Goal: Information Seeking & Learning: Find contact information

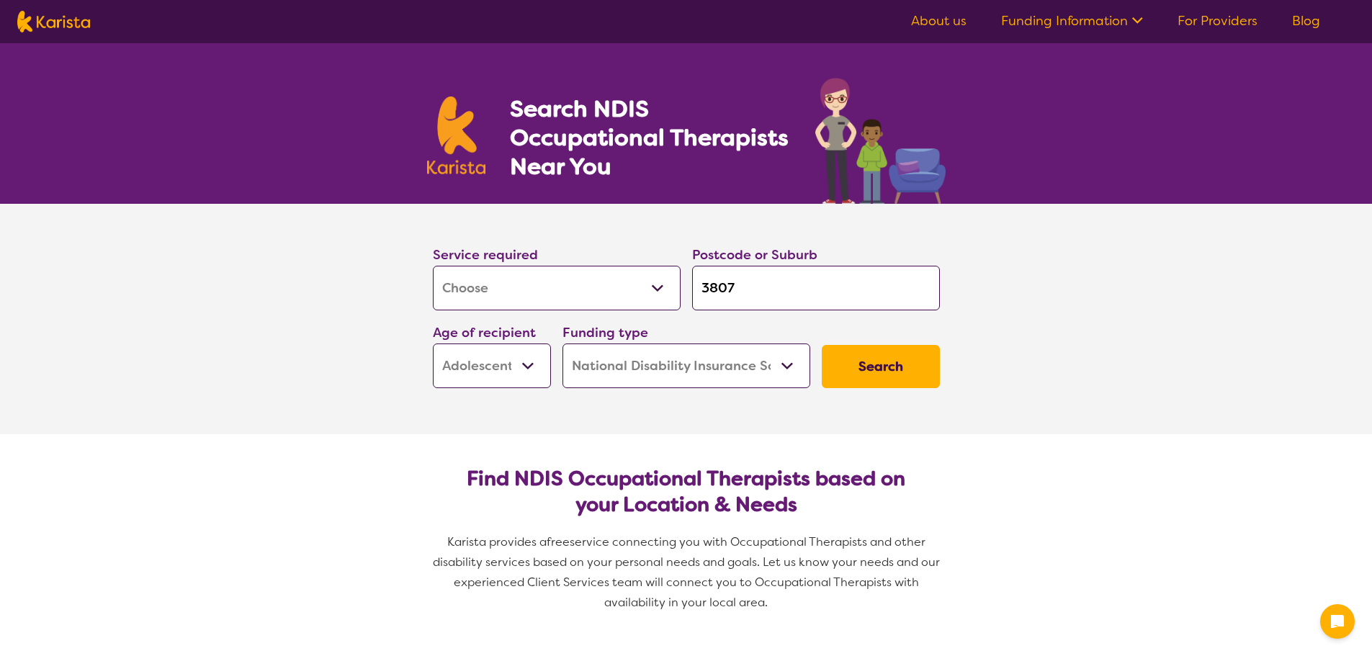
select select "[MEDICAL_DATA]"
select select "AS"
select select "NDIS"
select select "[MEDICAL_DATA]"
select select "AS"
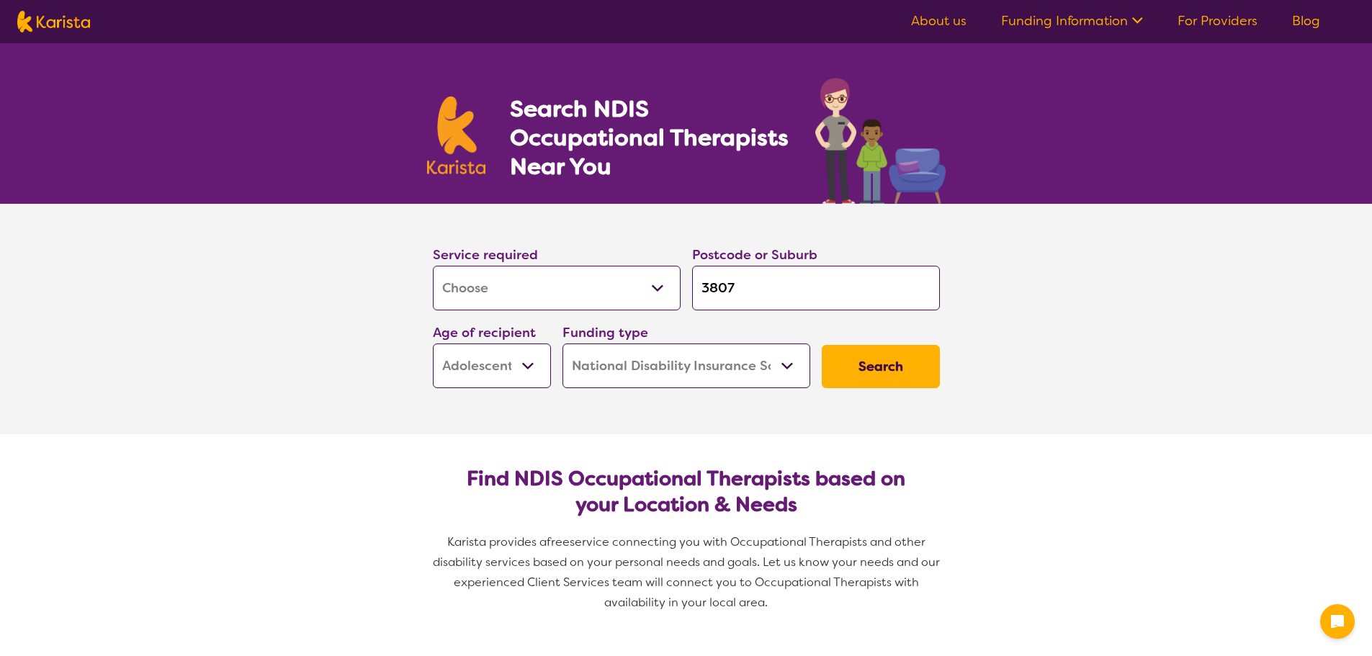
select select "NDIS"
click at [773, 288] on input "3807" at bounding box center [816, 288] width 248 height 45
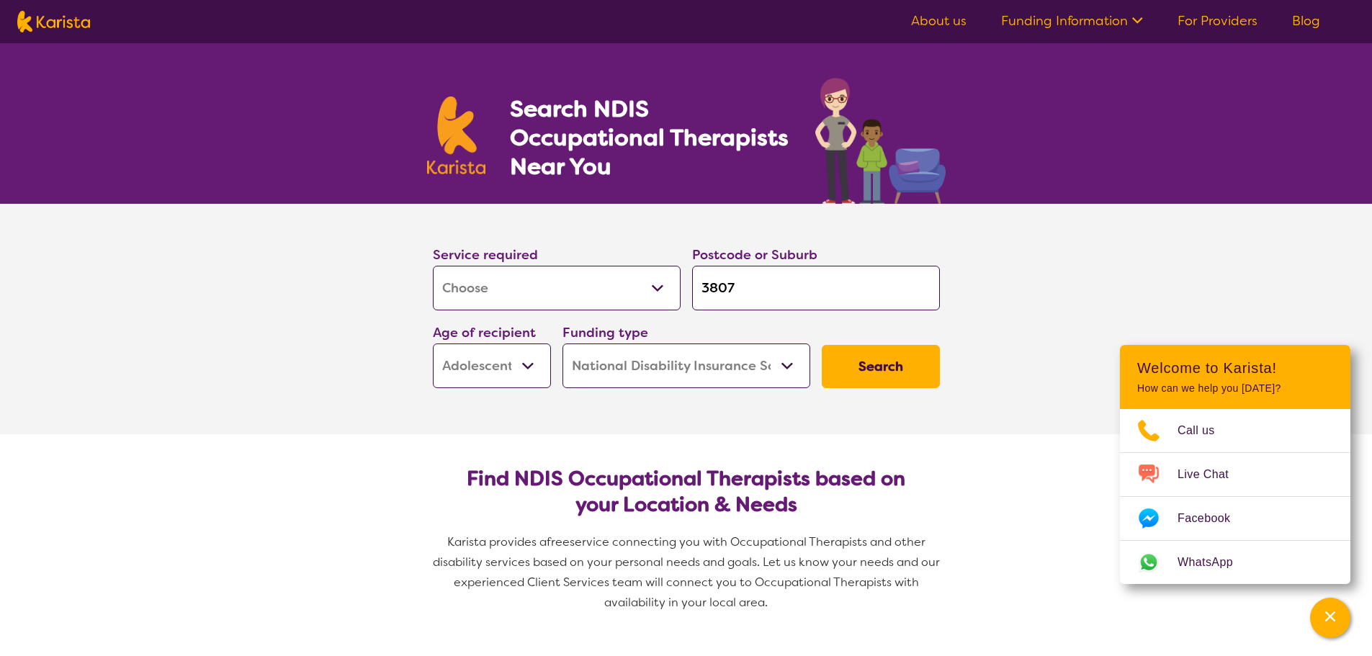
drag, startPoint x: 772, startPoint y: 290, endPoint x: 700, endPoint y: 308, distance: 74.2
click at [700, 308] on input "3807" at bounding box center [816, 288] width 248 height 45
type input "3"
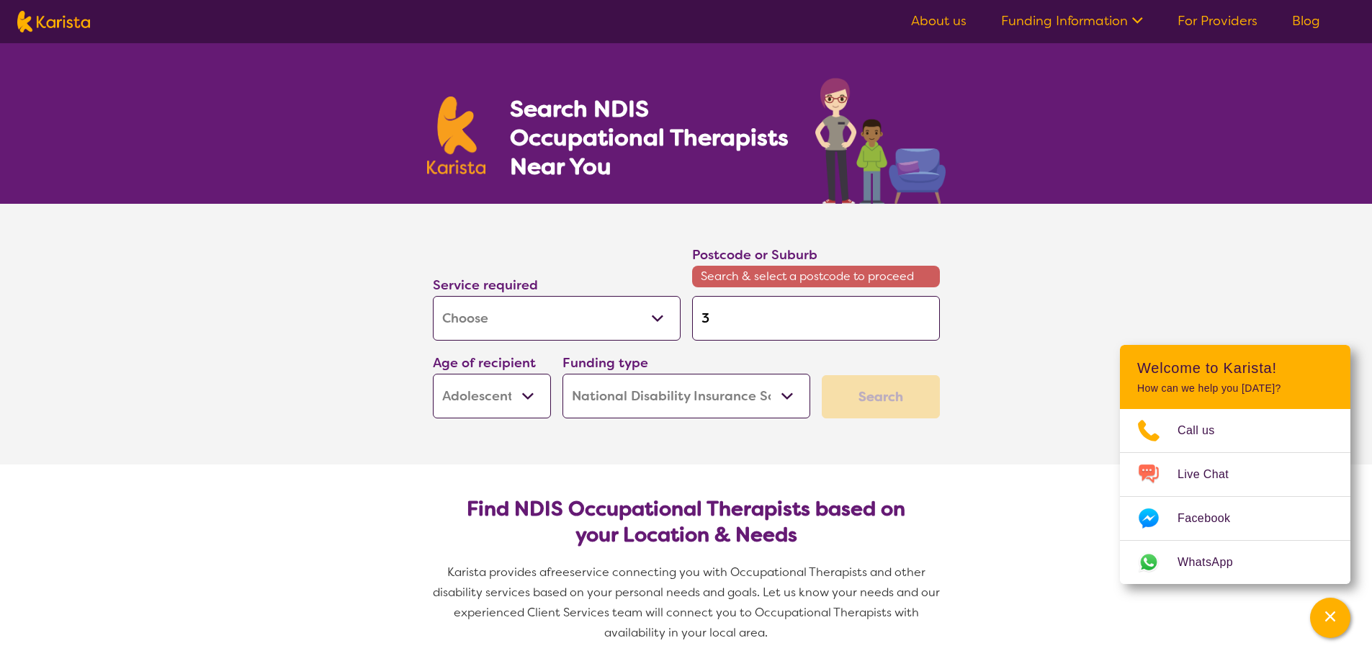
type input "30"
type input "303"
type input "3037"
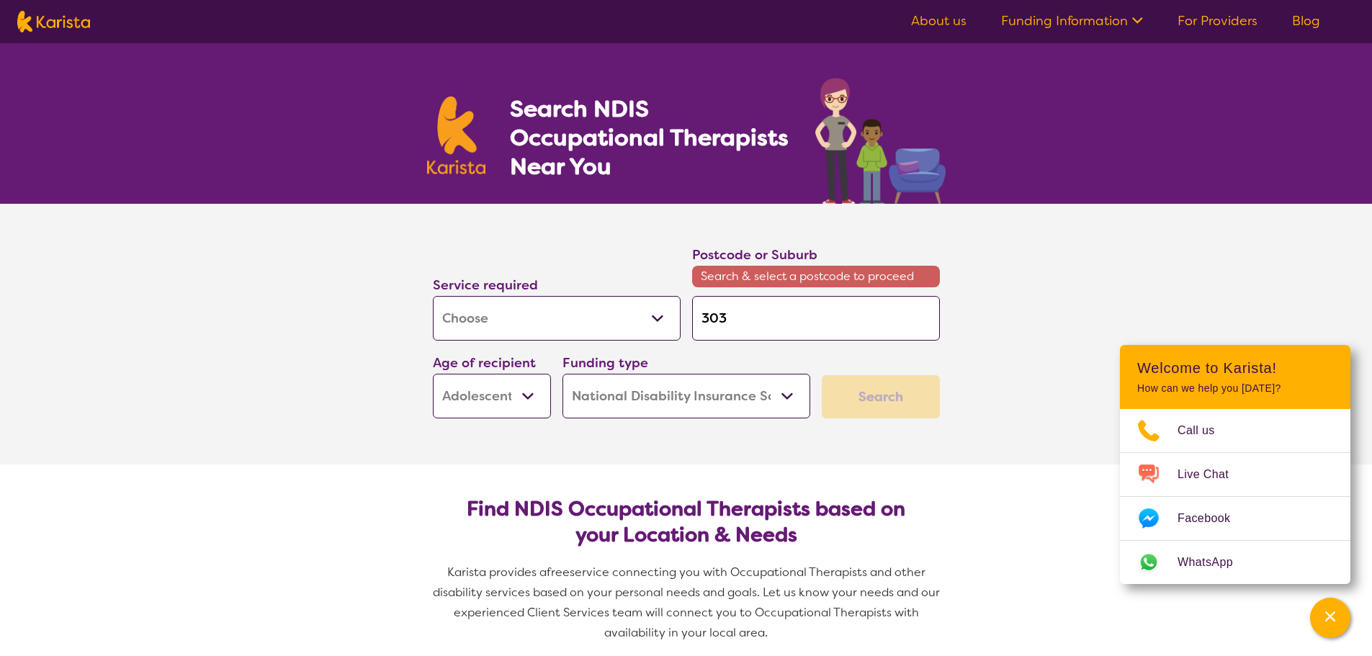
type input "3037"
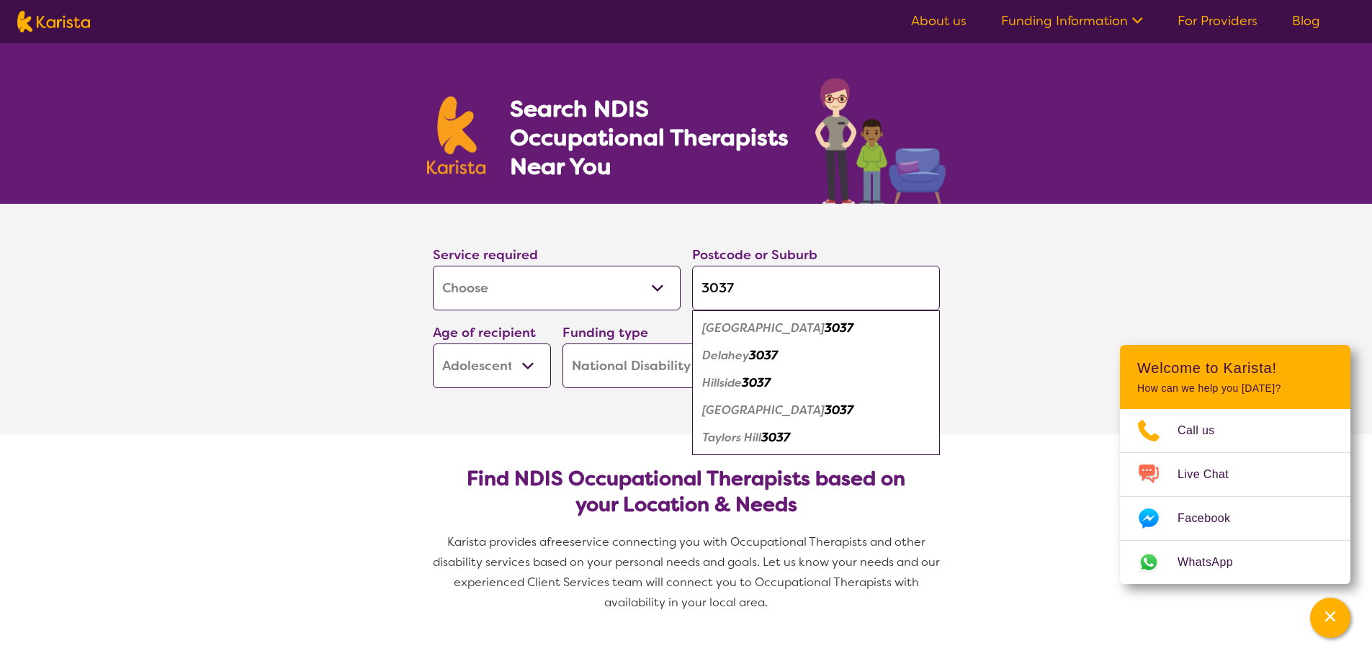
type input "3037"
click at [746, 388] on em "3037" at bounding box center [756, 382] width 29 height 15
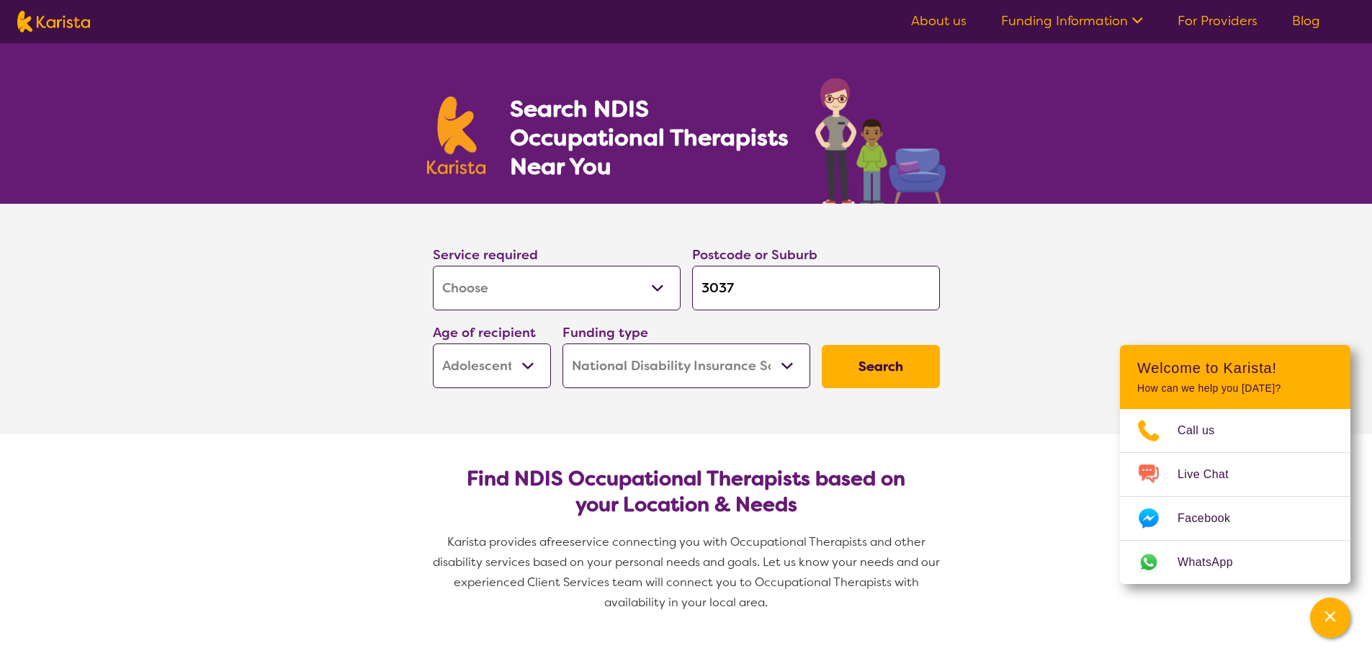
click at [900, 359] on button "Search" at bounding box center [881, 366] width 118 height 43
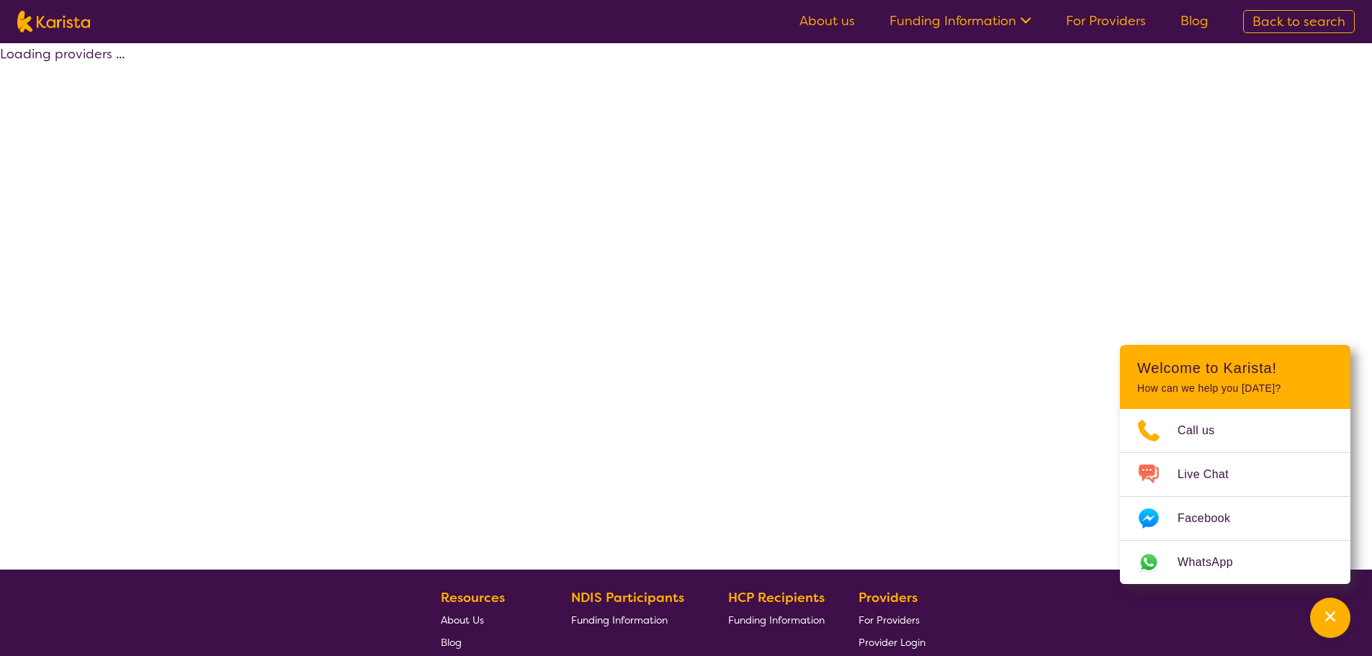
select select "by_score"
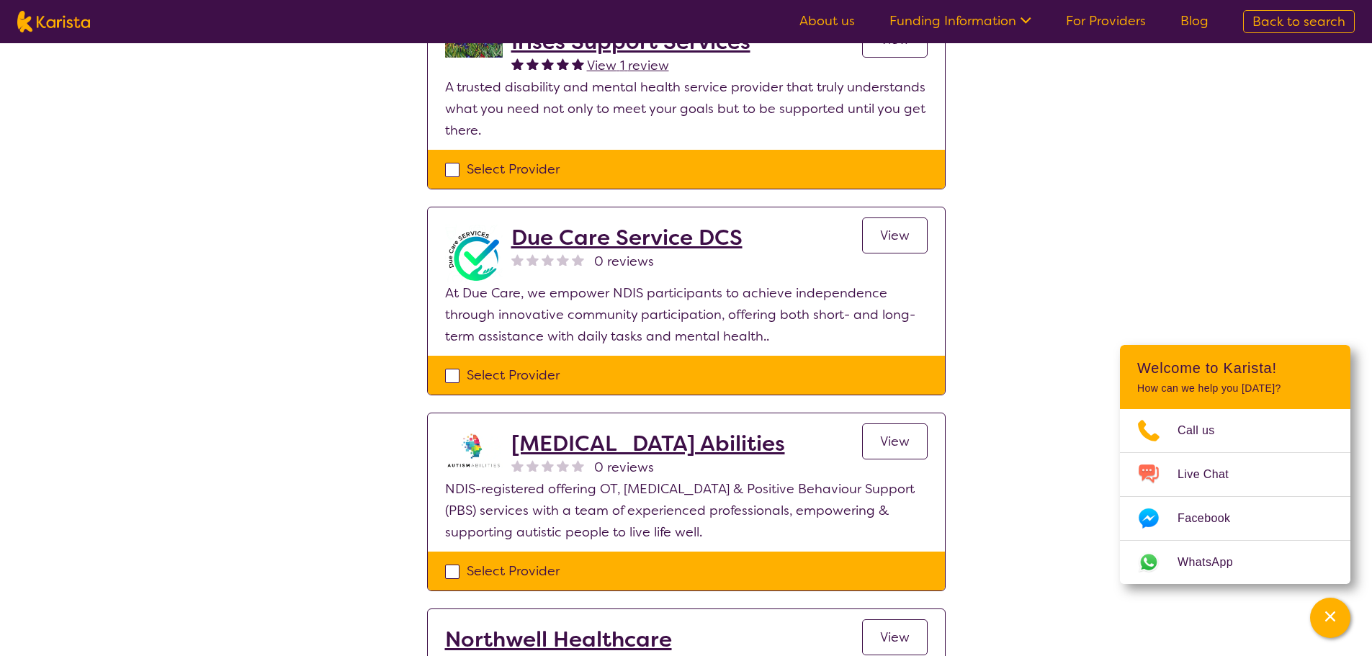
scroll to position [1008, 0]
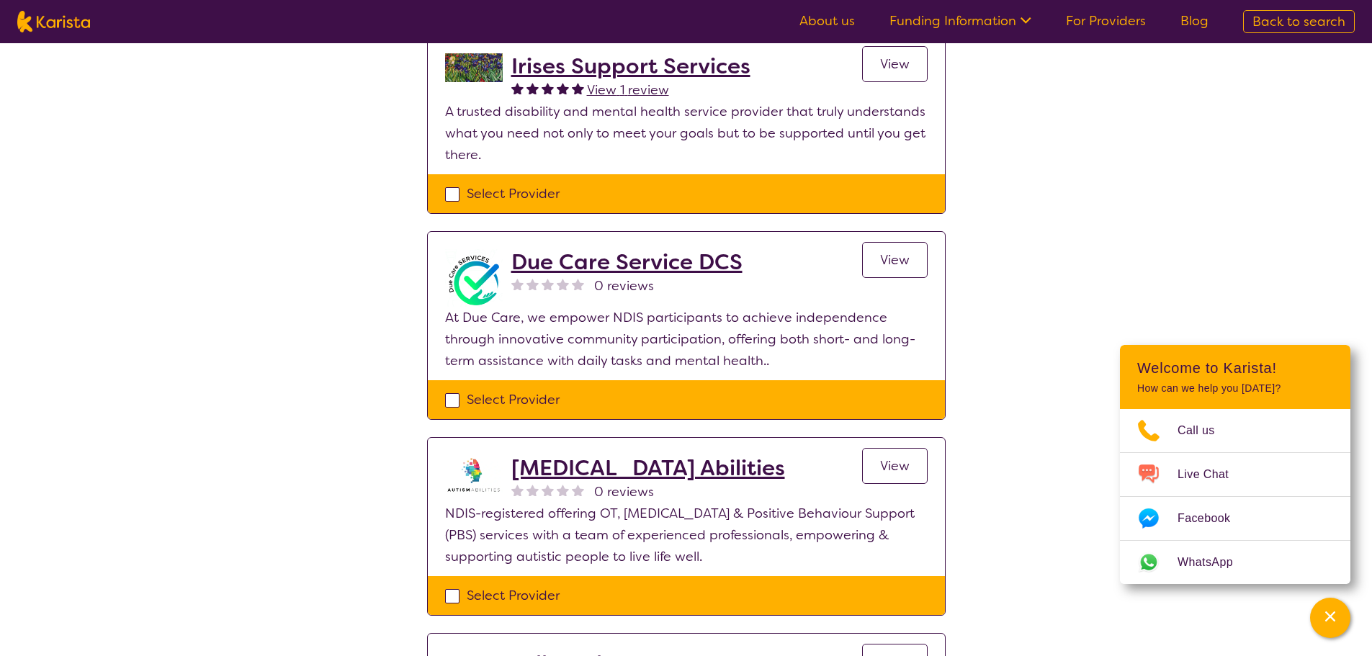
click at [612, 455] on h2 "[MEDICAL_DATA] Abilities" at bounding box center [648, 468] width 274 height 26
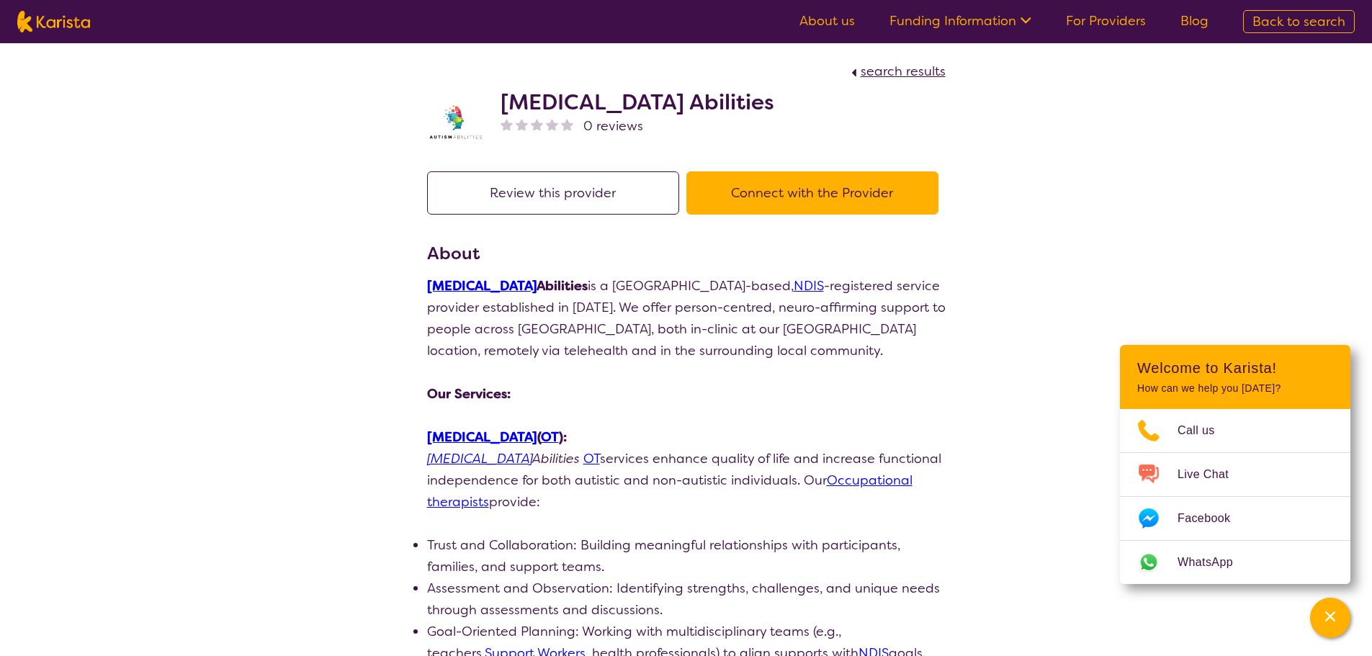
scroll to position [72, 0]
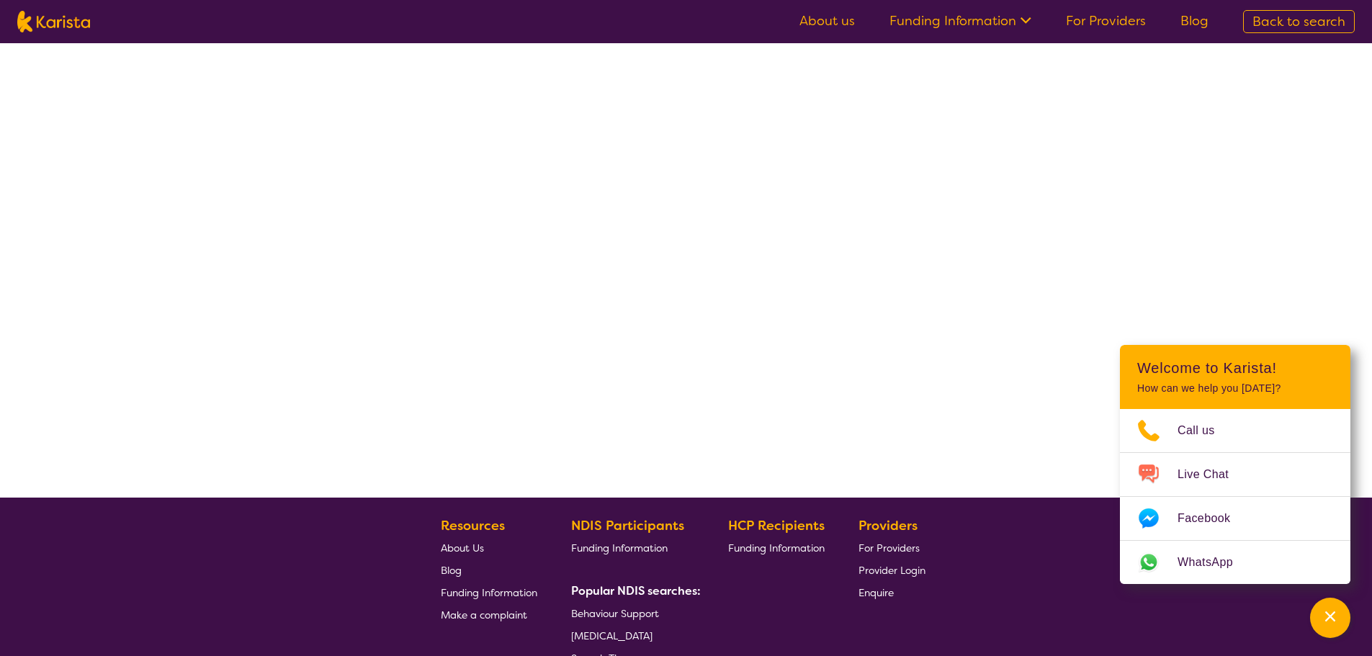
scroll to position [261, 0]
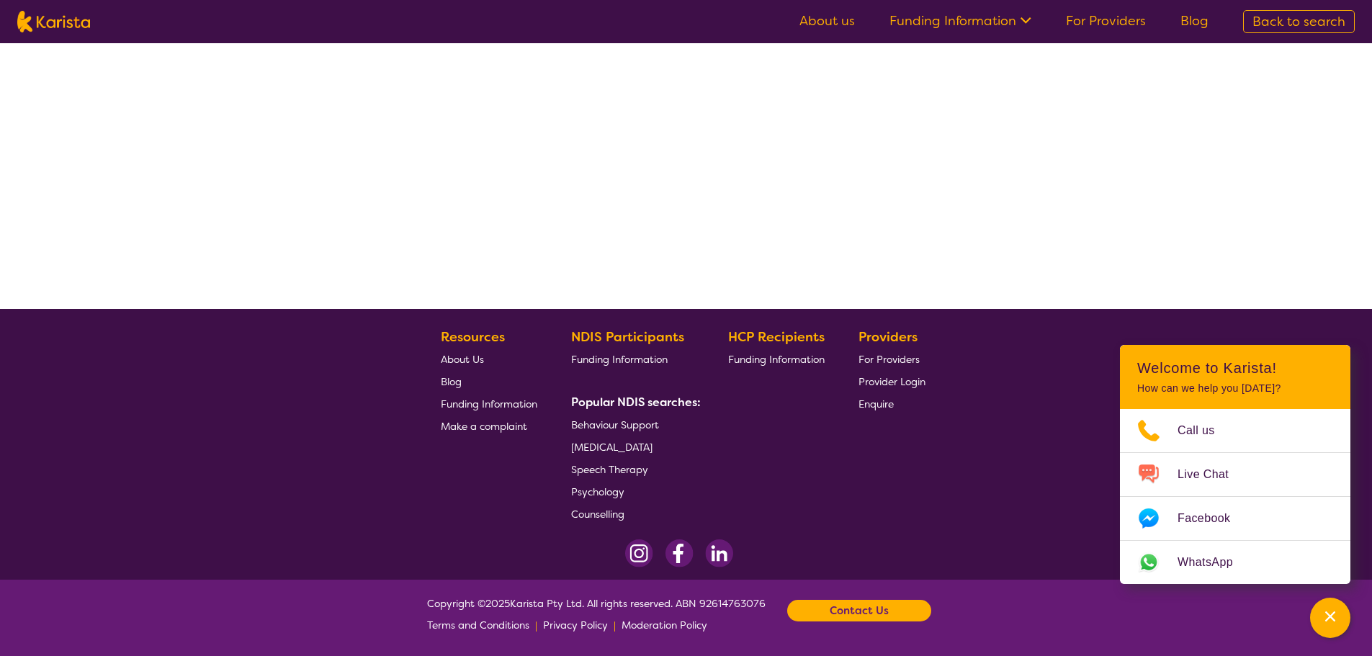
select select "by_score"
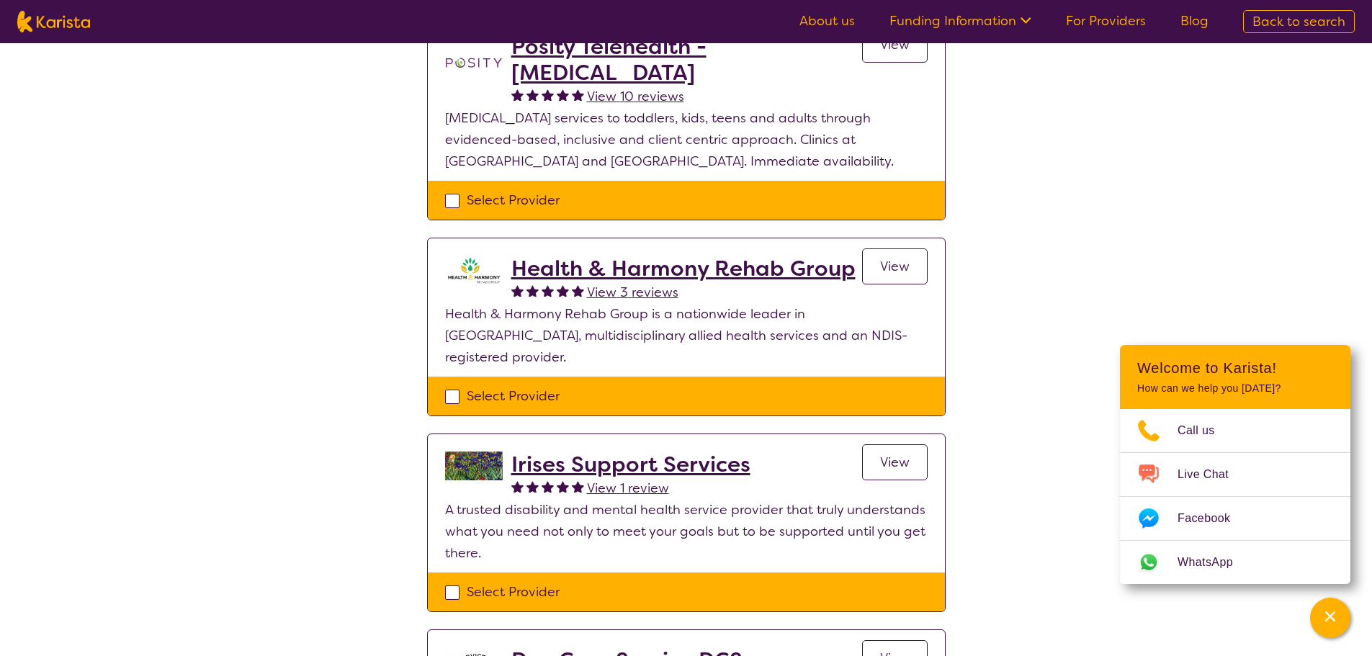
scroll to position [621, 0]
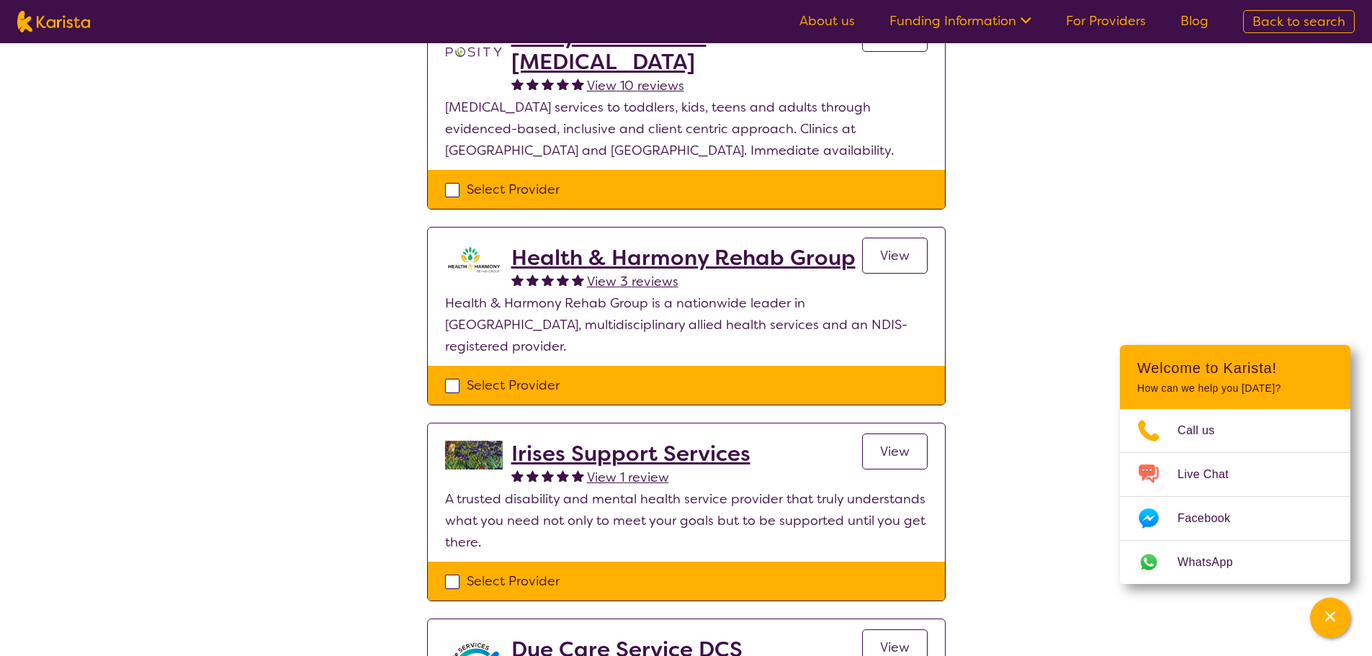
click at [890, 443] on span "View" at bounding box center [895, 451] width 30 height 17
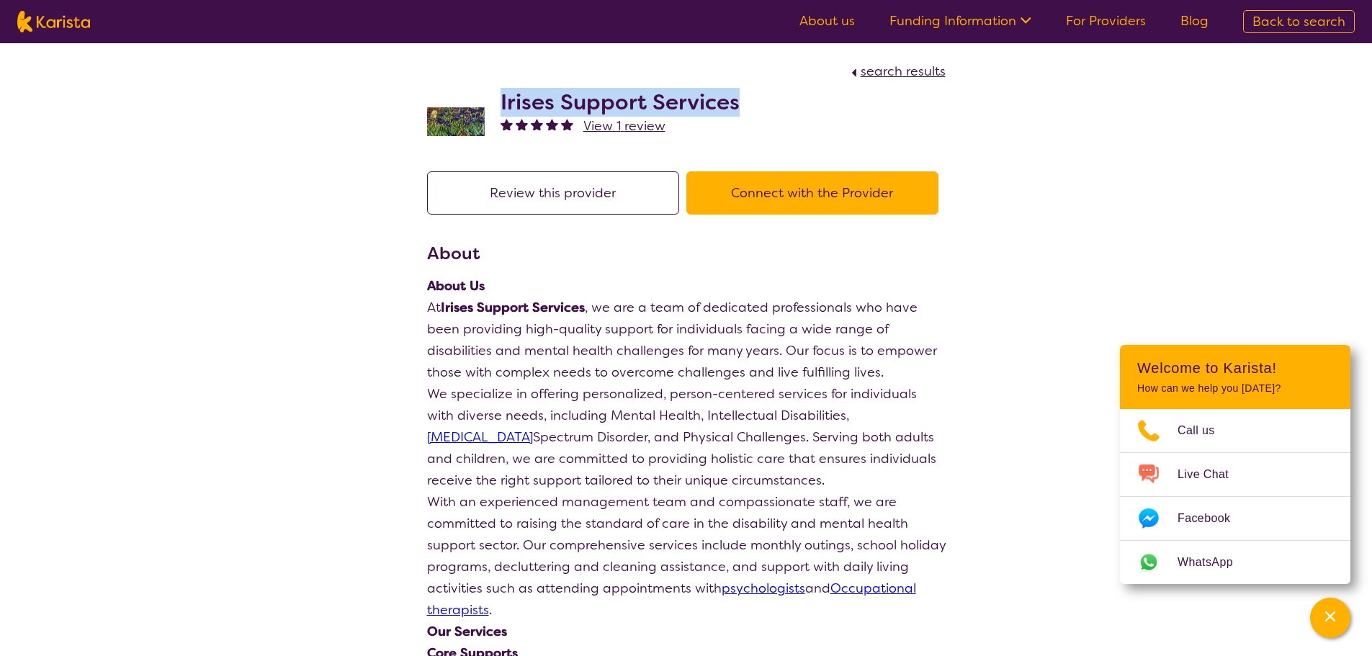
drag, startPoint x: 501, startPoint y: 104, endPoint x: 751, endPoint y: 114, distance: 250.9
click at [751, 114] on div "Irises Support Services View 1 review" at bounding box center [686, 118] width 519 height 72
copy h2 "Irises Support Services"
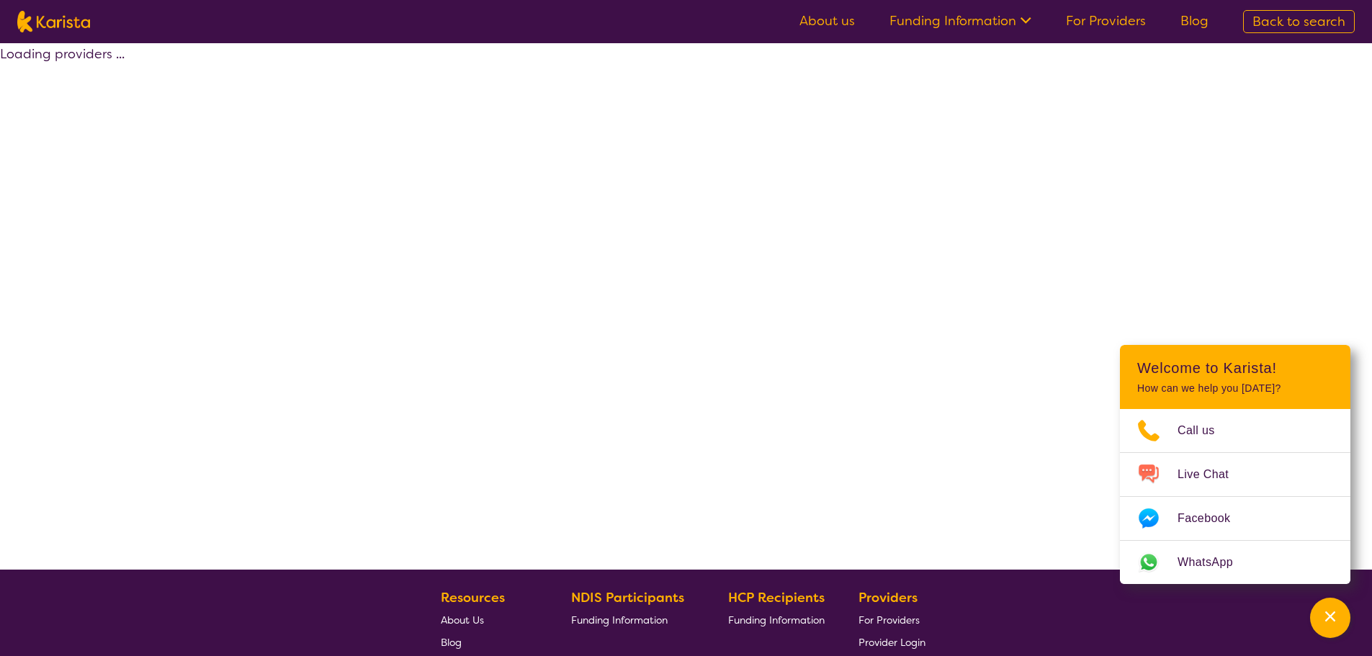
scroll to position [261, 0]
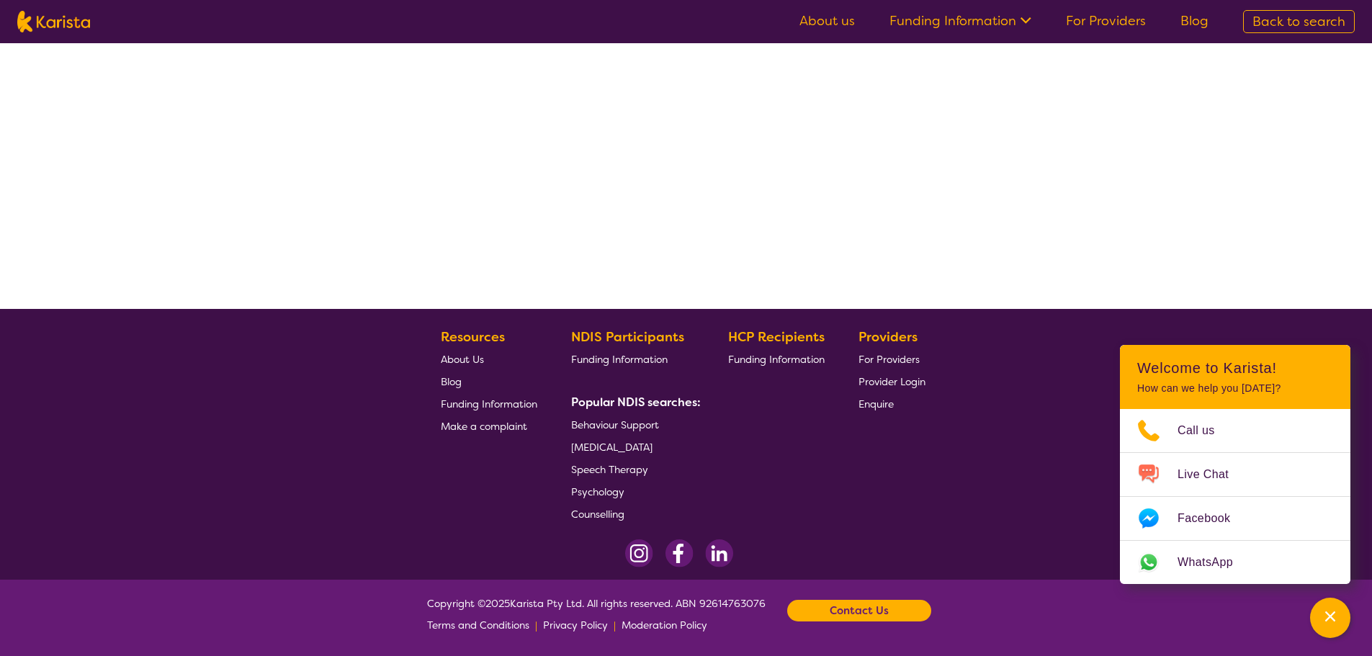
select select "by_score"
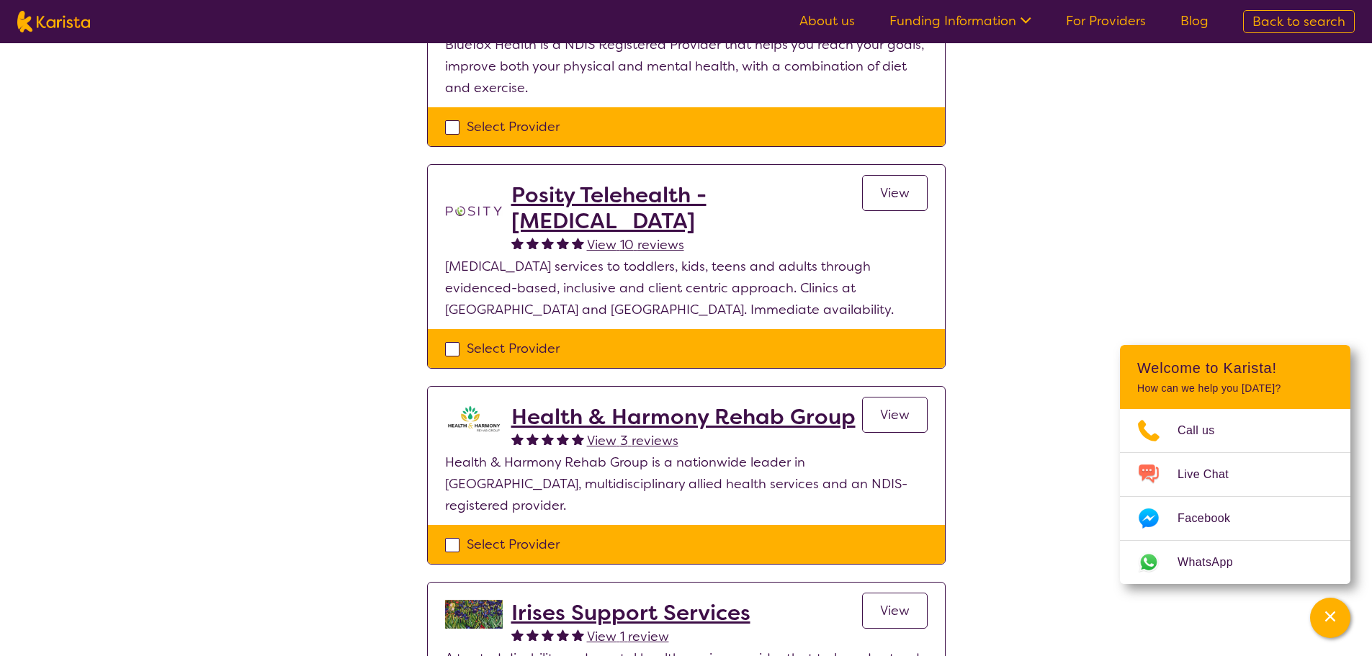
scroll to position [333, 0]
